Goal: Information Seeking & Learning: Learn about a topic

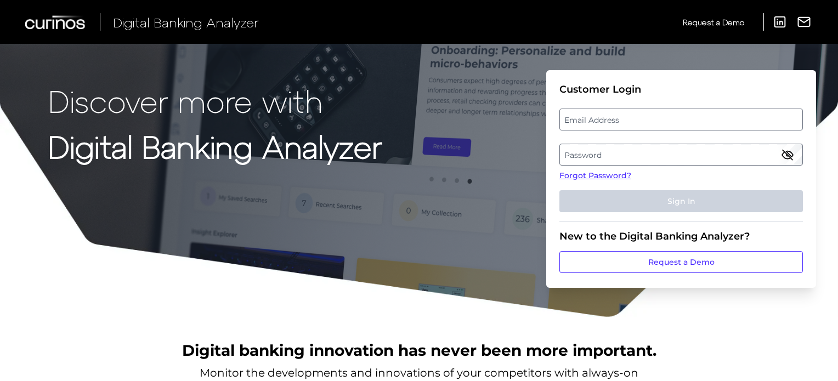
click at [596, 113] on label "Email Address" at bounding box center [681, 120] width 242 height 20
click at [596, 113] on input "email" at bounding box center [680, 120] width 243 height 22
type input "[PERSON_NAME][EMAIL_ADDRESS][PERSON_NAME][DOMAIN_NAME]"
click at [588, 157] on label "Password" at bounding box center [681, 155] width 242 height 20
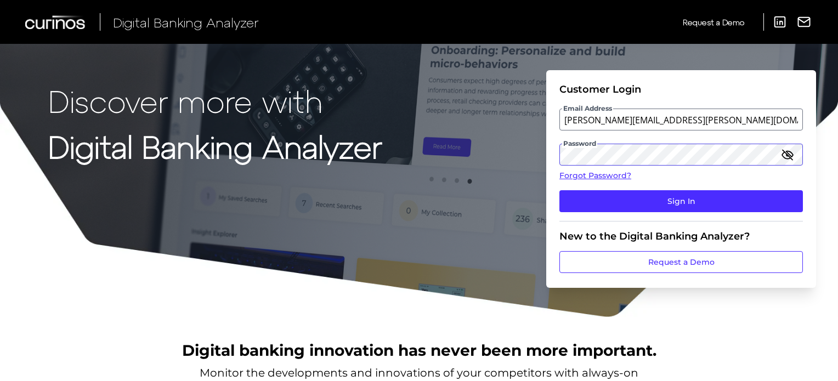
click at [559, 190] on button "Sign In" at bounding box center [680, 201] width 243 height 22
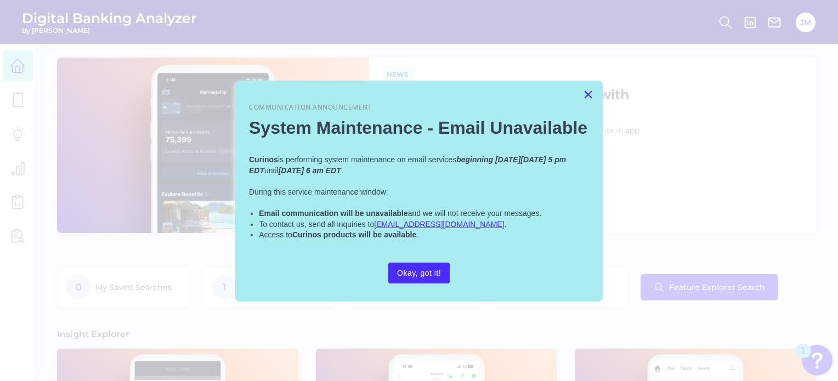
click at [587, 98] on button "×" at bounding box center [588, 95] width 10 height 18
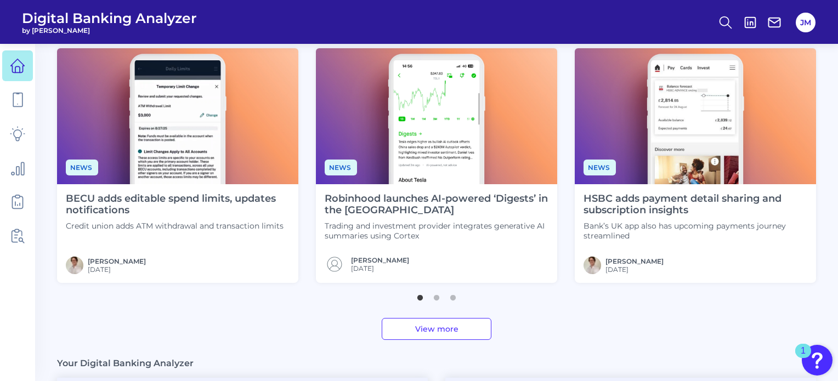
scroll to position [328, 0]
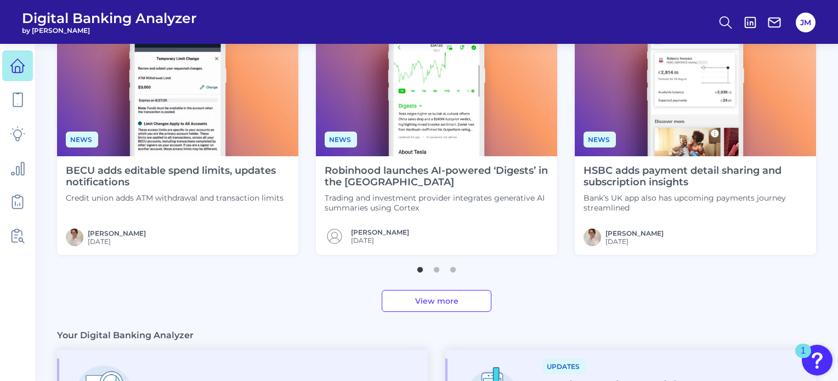
click at [637, 175] on h4 "HSBC adds payment detail sharing and subscription insights" at bounding box center [696, 177] width 224 height 24
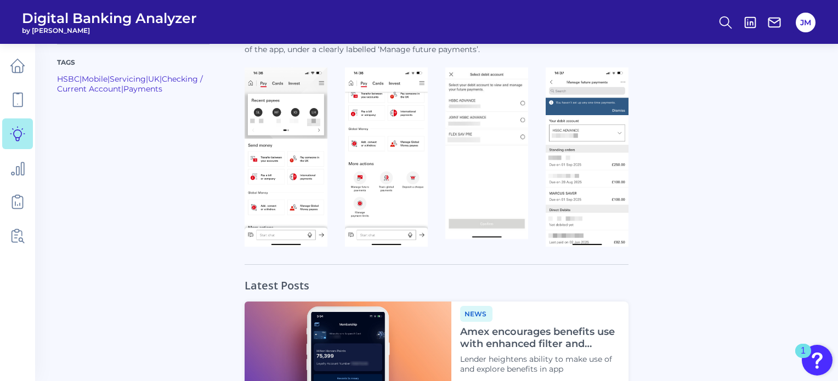
scroll to position [891, 0]
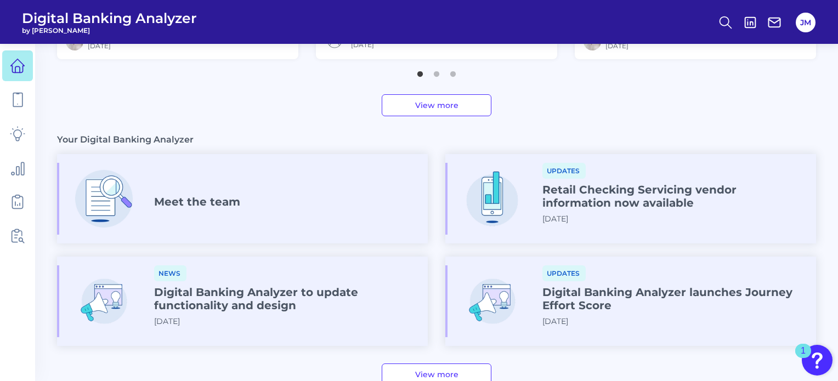
scroll to position [542, 0]
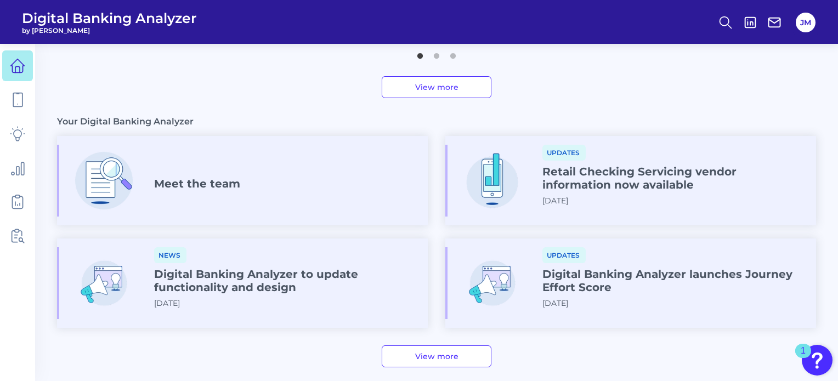
click at [285, 284] on h4 "Digital Banking Analyzer to update functionality and design" at bounding box center [286, 281] width 265 height 26
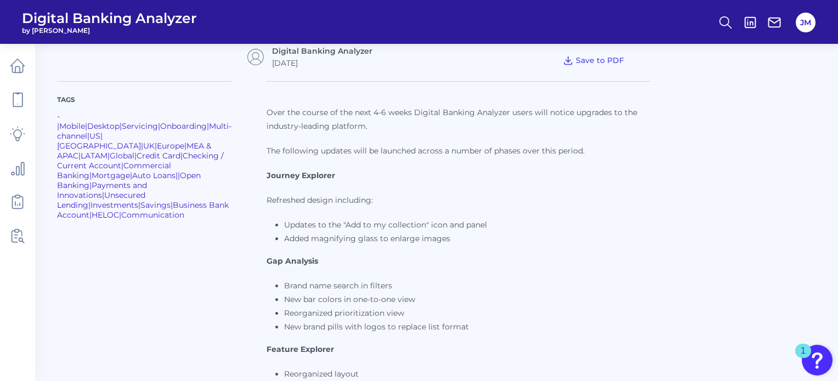
scroll to position [125, 0]
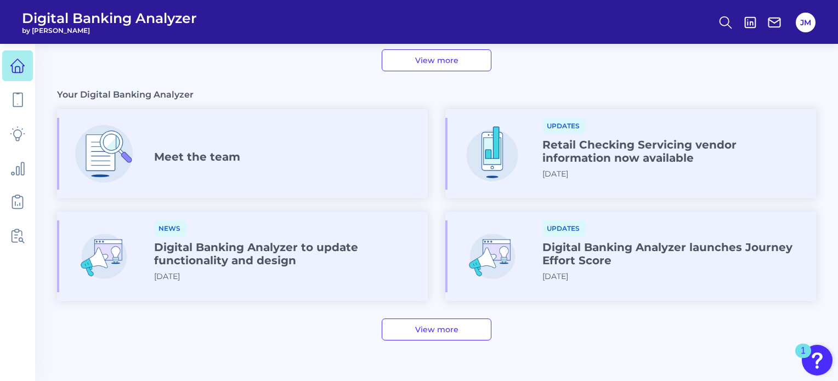
scroll to position [593, 0]
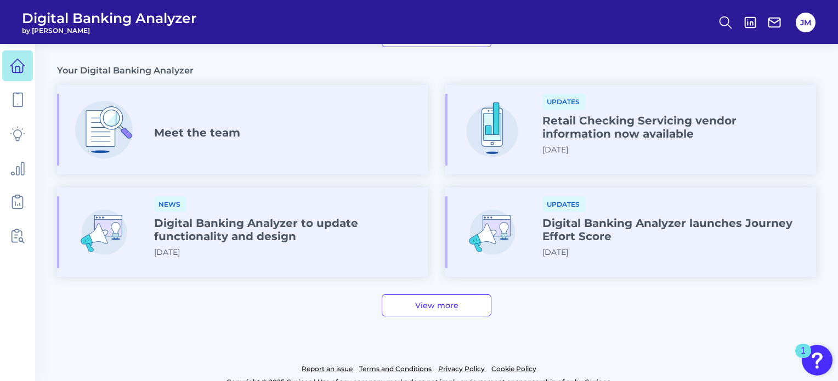
click at [445, 308] on link "View more" at bounding box center [437, 305] width 110 height 22
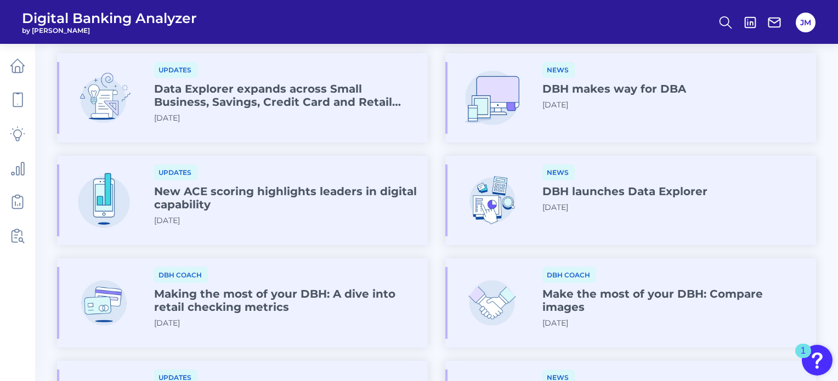
scroll to position [460, 0]
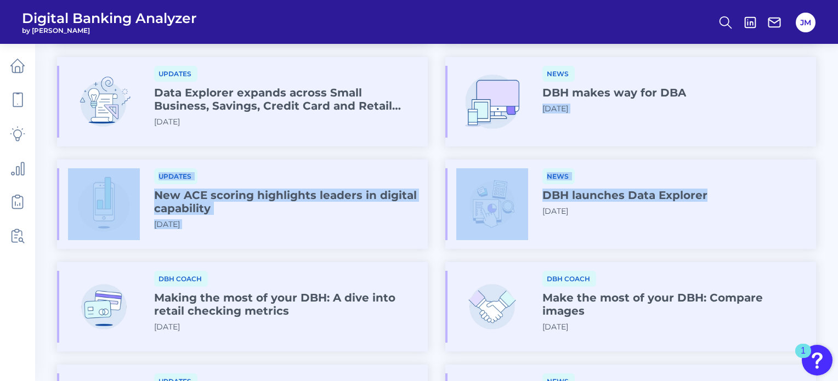
drag, startPoint x: 836, startPoint y: 232, endPoint x: 842, endPoint y: 136, distance: 96.2
click at [837, 136] on html "Digital Banking Analyzer by Curinos JM Back to Dashboard Your Digital Banking A…" at bounding box center [419, 56] width 838 height 1033
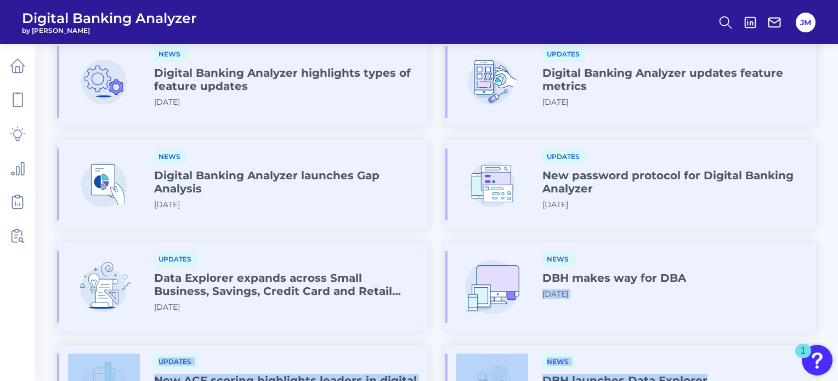
scroll to position [153, 0]
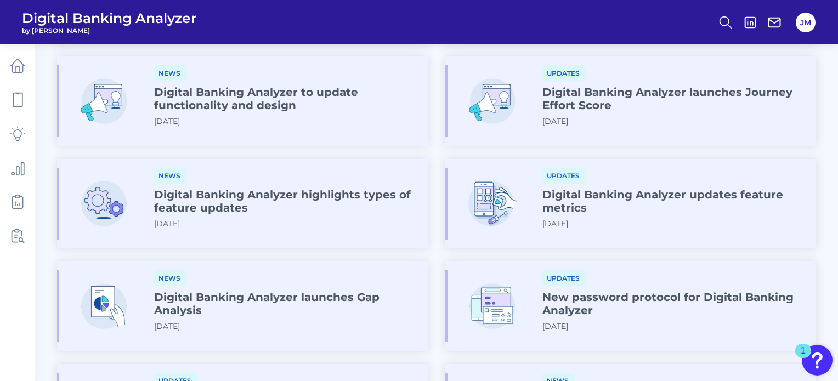
click at [747, 105] on h4 "Digital Banking Analyzer launches Journey Effort Score" at bounding box center [674, 99] width 265 height 26
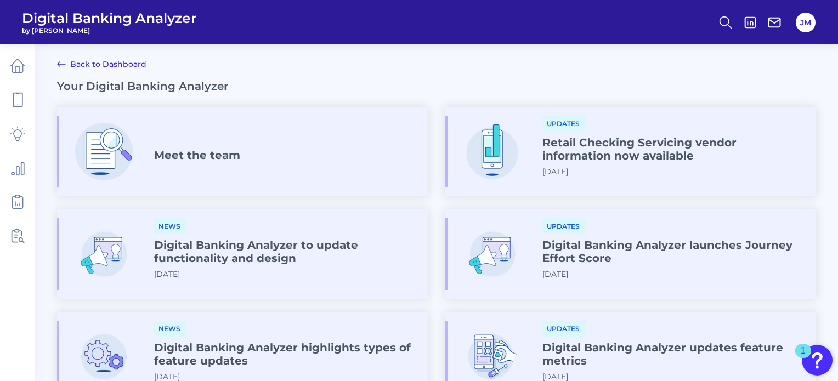
click at [243, 260] on h4 "Digital Banking Analyzer to update functionality and design" at bounding box center [286, 252] width 265 height 26
click at [19, 200] on icon at bounding box center [17, 201] width 15 height 15
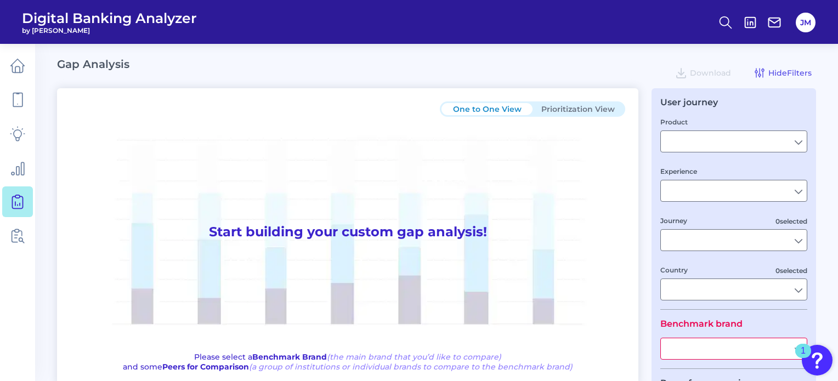
type input "Checking / Current Account"
type input "Mobile Servicing"
type input "Pre-Login Area, New Customer Onboarding, Login & Authentication, Accounts and t…"
type input "[GEOGRAPHIC_DATA]"
type input "TD Bank"
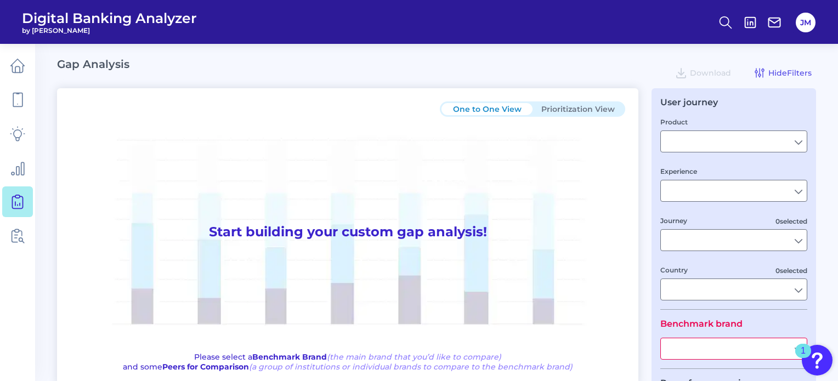
type input "All Select individual brands"
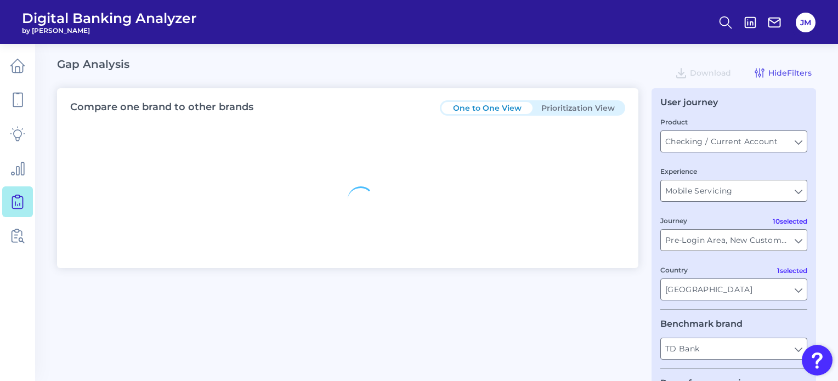
type input "All Journeys"
type input "All Countries"
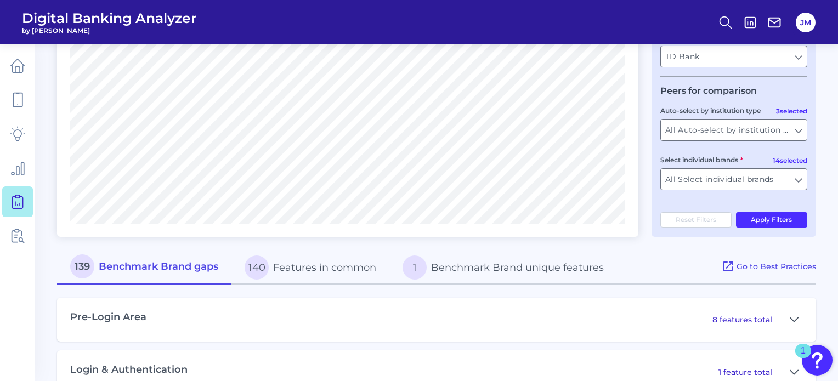
scroll to position [252, 0]
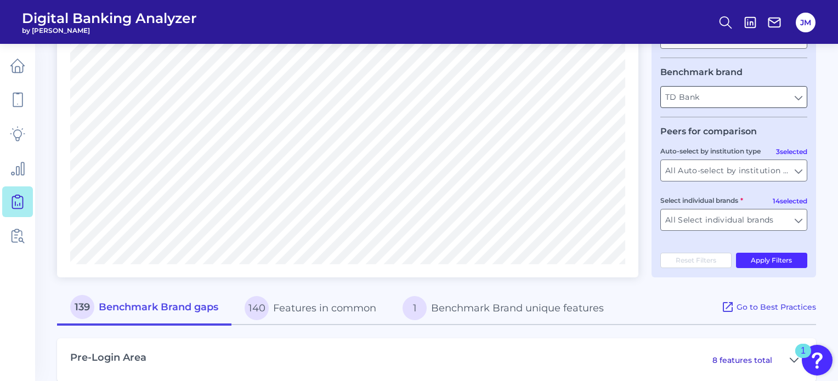
click at [798, 100] on input "TD Bank" at bounding box center [734, 97] width 146 height 21
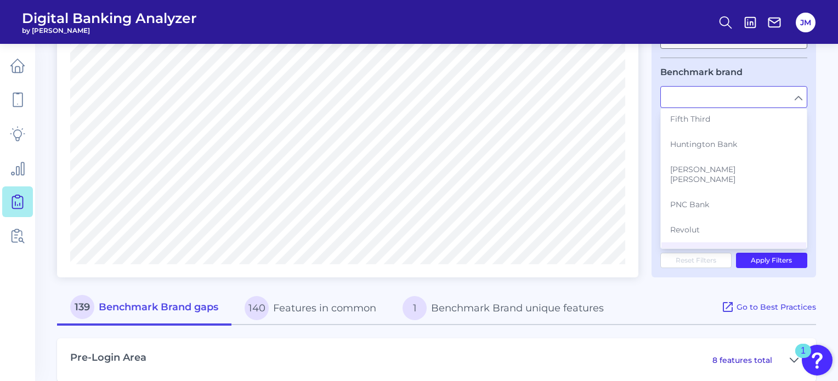
scroll to position [210, 0]
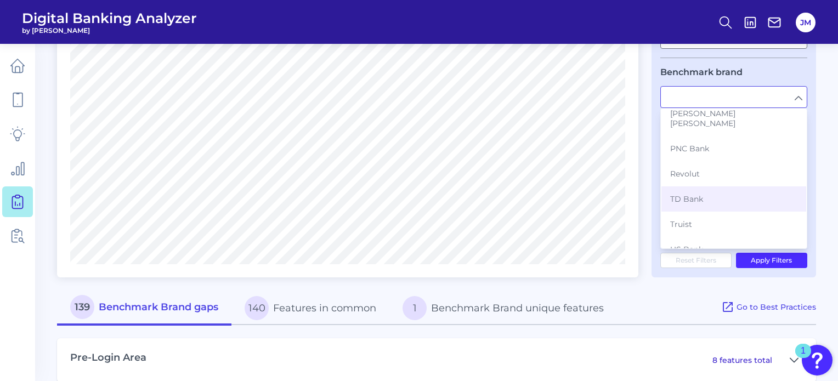
click at [825, 168] on main "Gap Analysis Download Hide Filters Compare one brand to other brands One to One…" at bounding box center [419, 284] width 838 height 1072
type input "TD Bank"
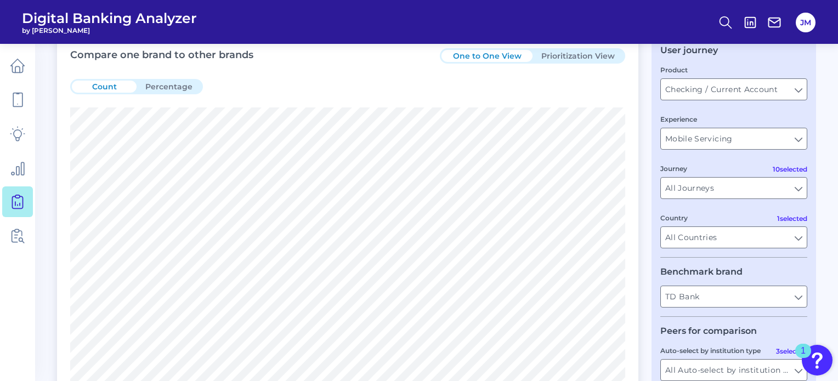
scroll to position [48, 0]
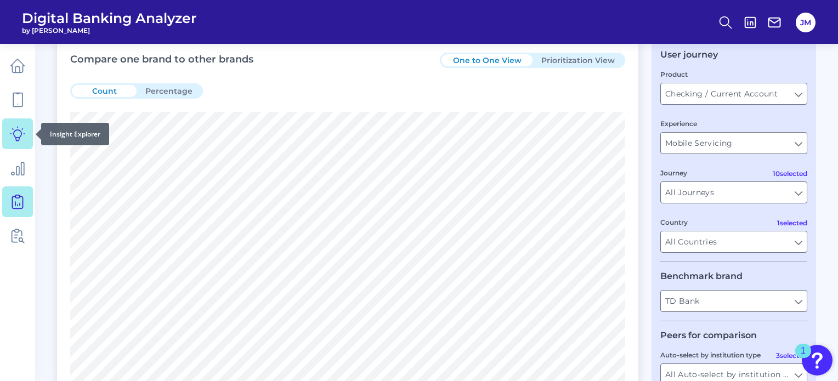
click at [18, 131] on icon at bounding box center [17, 133] width 15 height 15
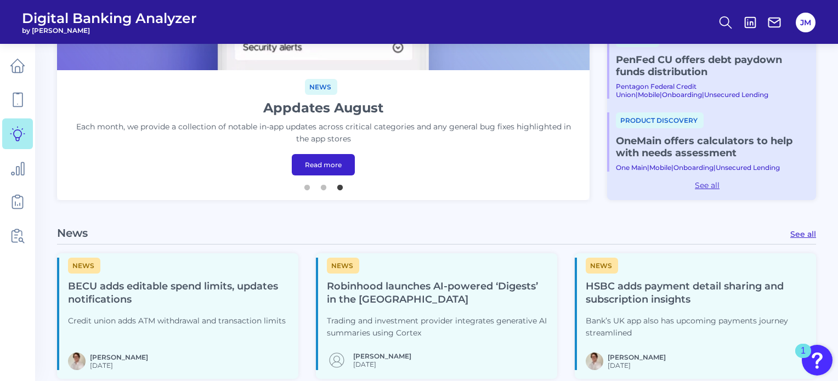
scroll to position [163, 0]
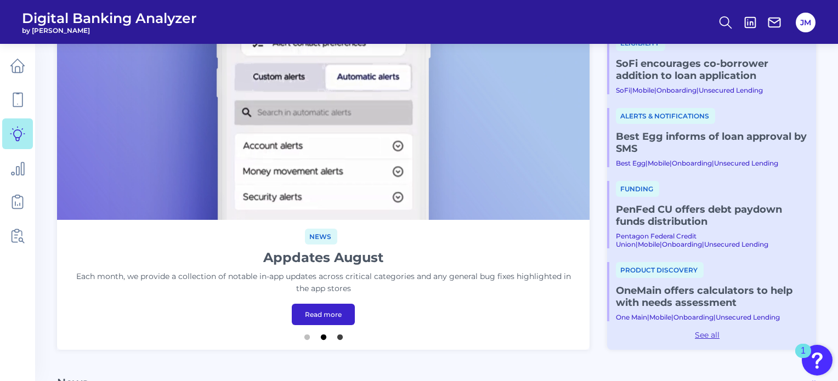
click at [319, 336] on button "2" at bounding box center [323, 334] width 11 height 11
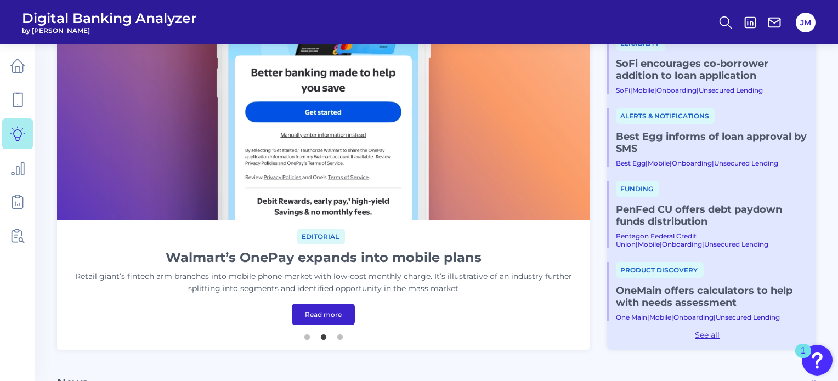
click at [324, 314] on link "Read more" at bounding box center [323, 314] width 63 height 21
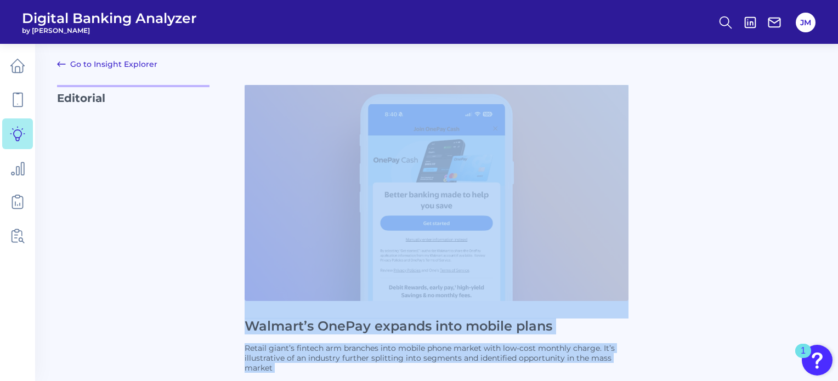
drag, startPoint x: 587, startPoint y: 263, endPoint x: 254, endPoint y: 118, distance: 363.0
copy td "Loremip’d SitAme consect adip elitse doeiu Tempor incid’u laboree dol magnaali …"
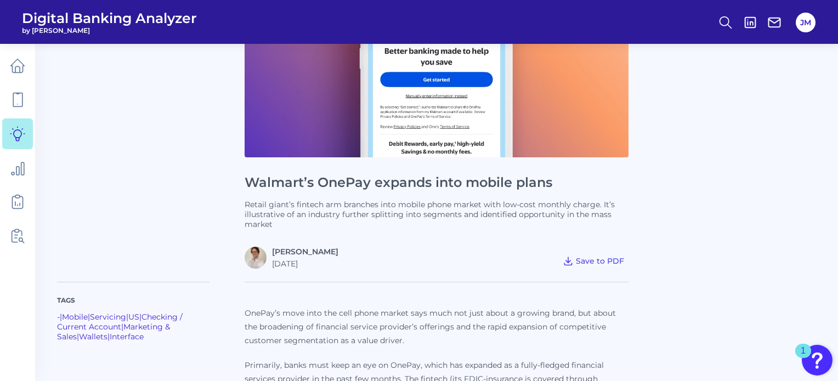
scroll to position [141, 0]
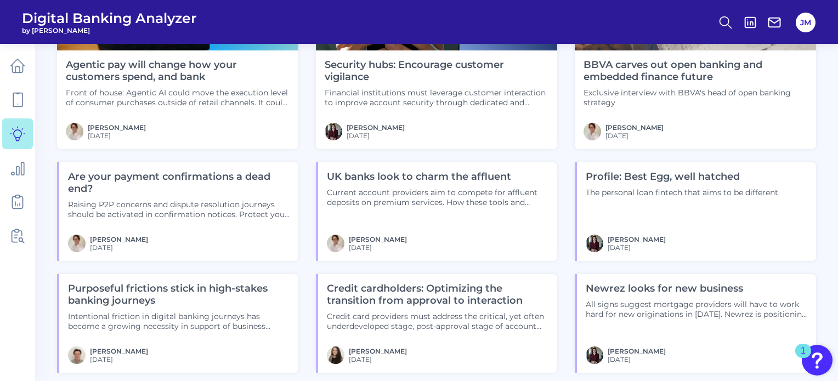
scroll to position [784, 0]
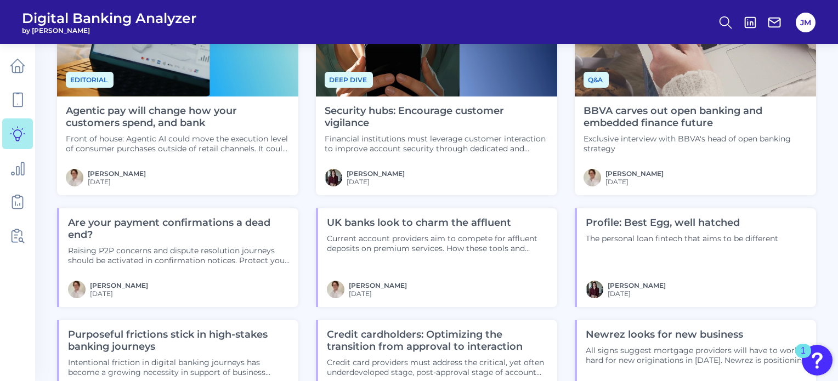
click at [138, 116] on h4 "Agentic pay will change how your customers spend, and bank" at bounding box center [178, 117] width 224 height 24
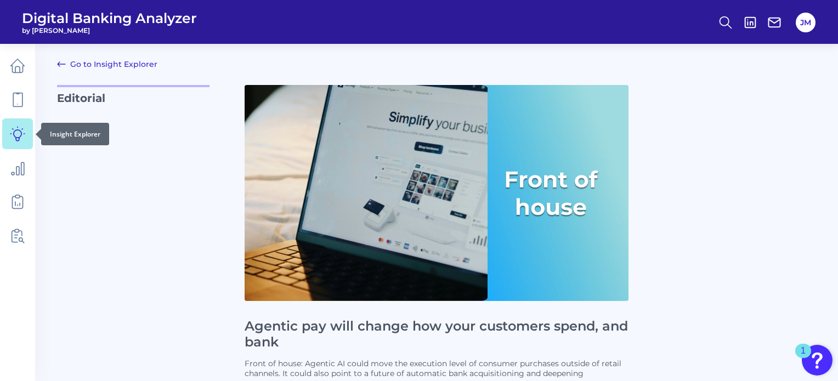
click at [18, 138] on icon at bounding box center [17, 133] width 15 height 15
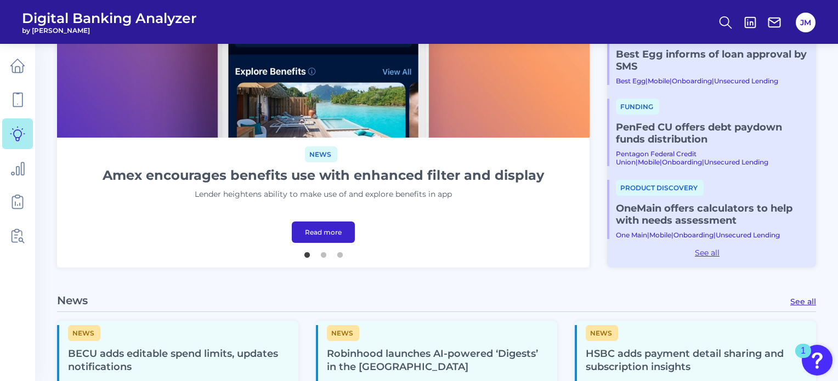
scroll to position [247, 0]
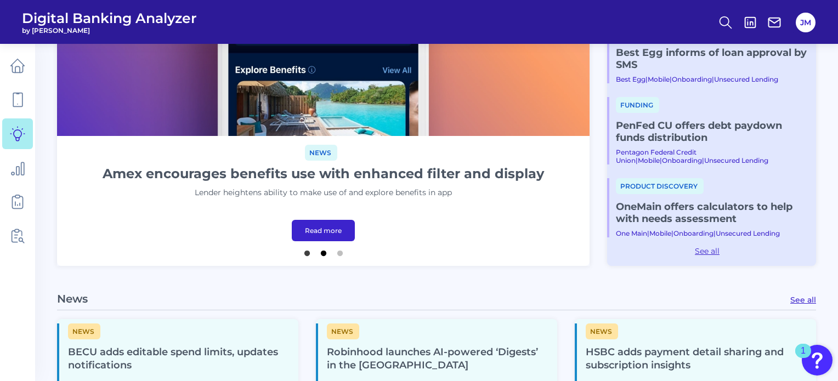
click at [321, 256] on button "2" at bounding box center [323, 250] width 11 height 11
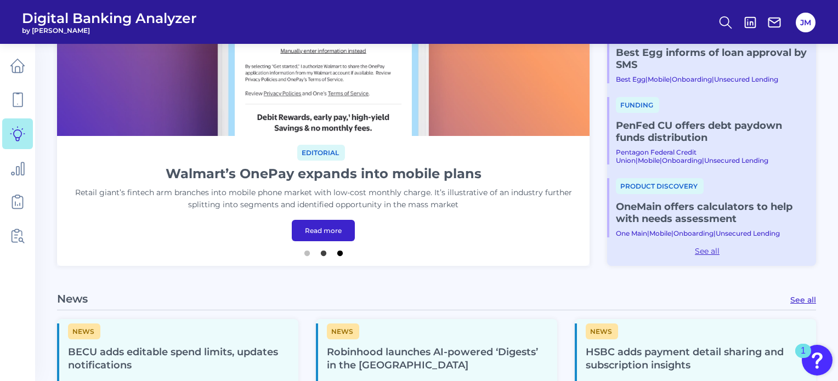
click at [337, 253] on button "3" at bounding box center [340, 250] width 11 height 11
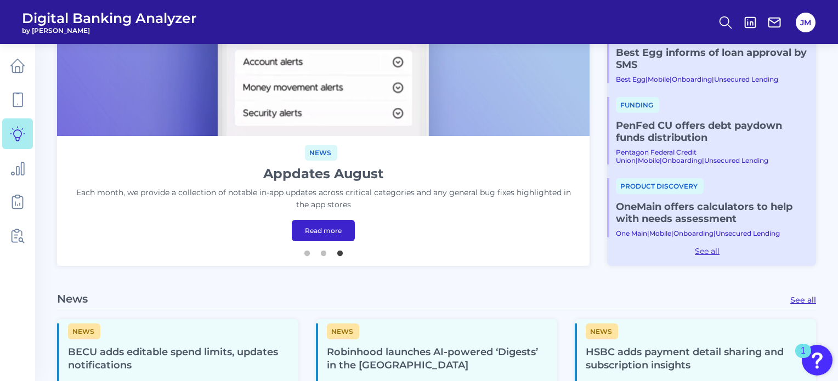
click at [327, 230] on link "Read more" at bounding box center [323, 230] width 63 height 21
